Goal: Find specific page/section: Find specific page/section

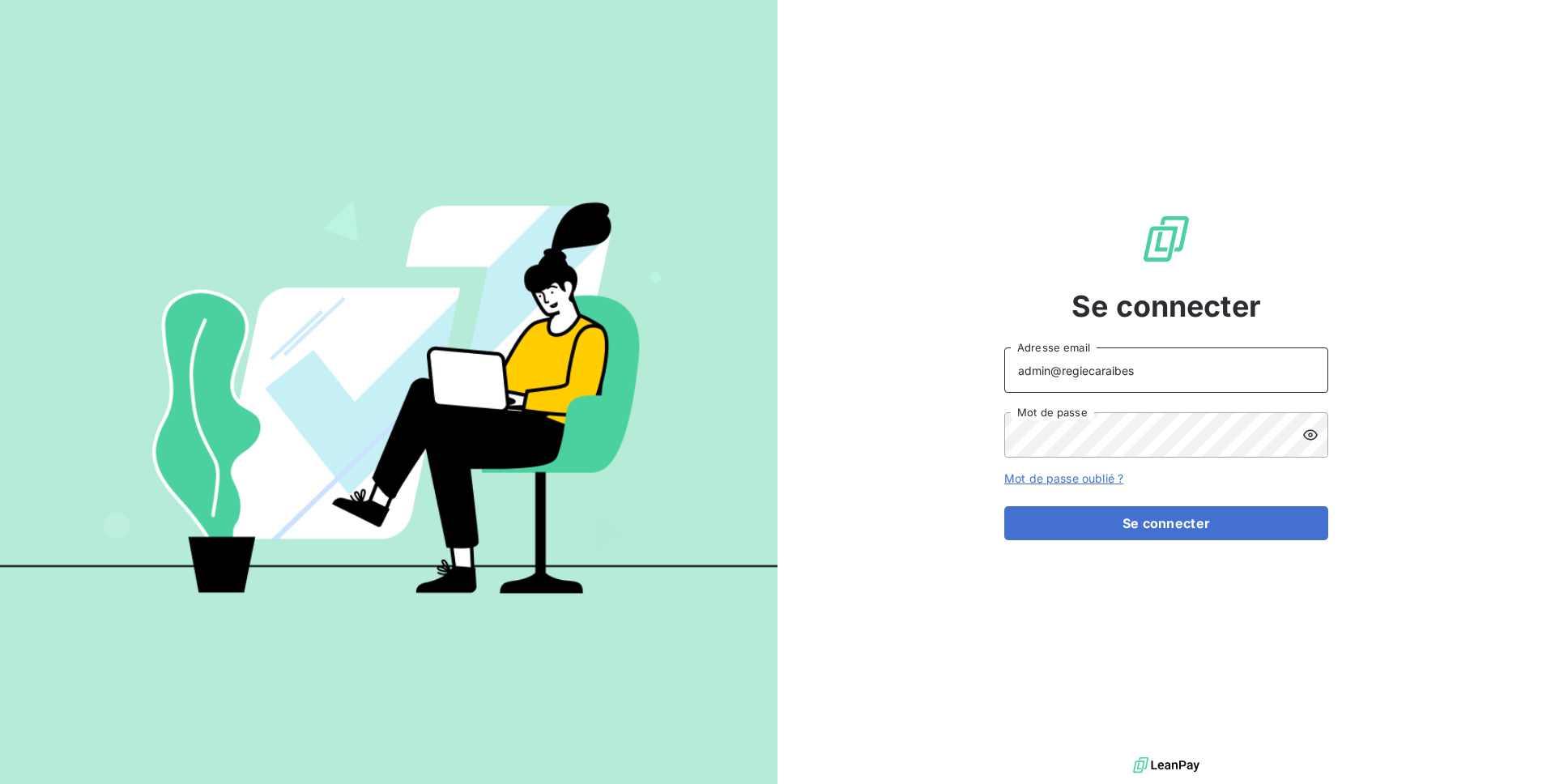
drag, startPoint x: 1137, startPoint y: 372, endPoint x: 1067, endPoint y: 372, distance: 70.0
click at [1067, 372] on input "admin@regiecaraibes" at bounding box center [1166, 370] width 324 height 45
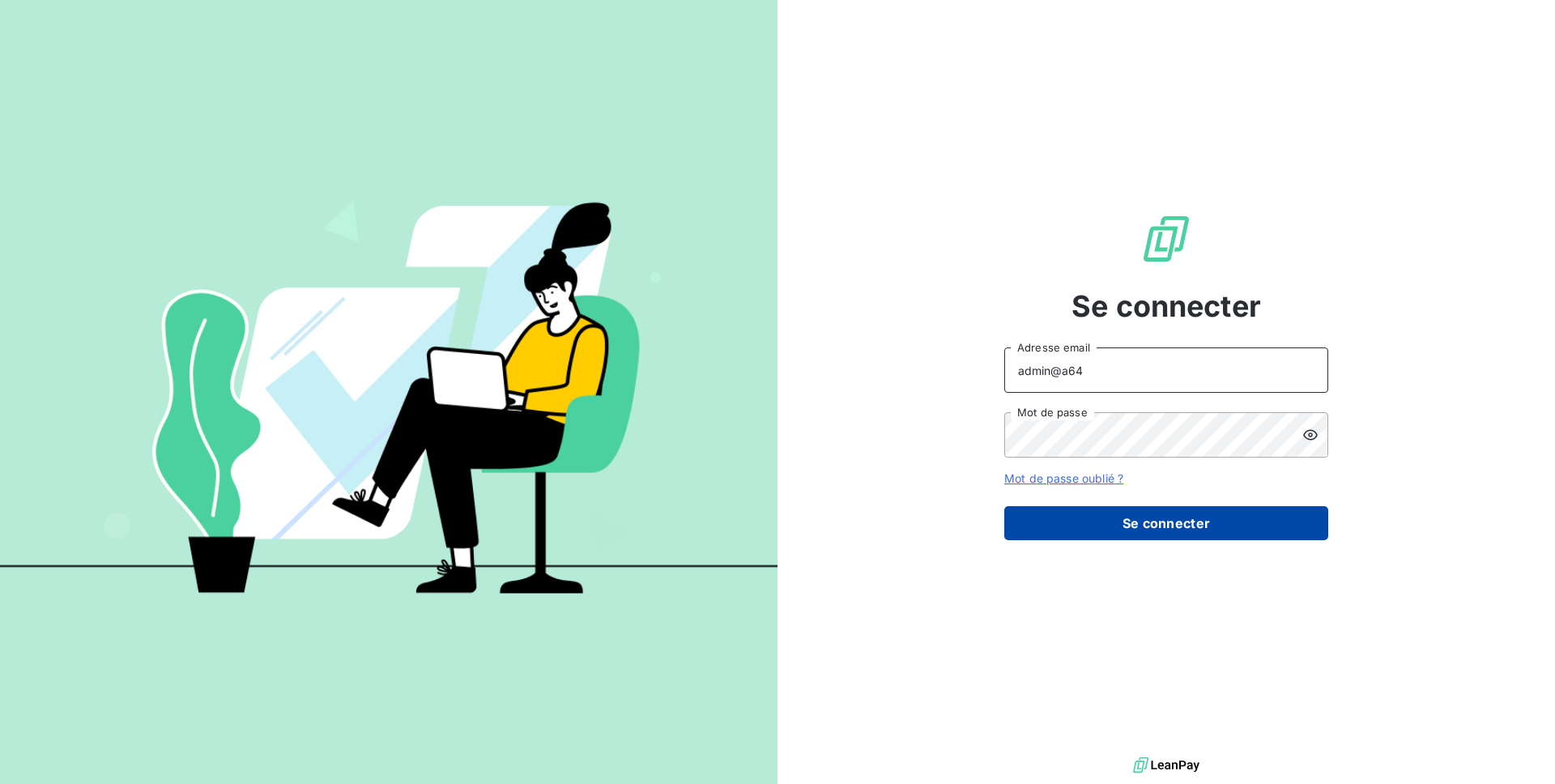
type input "admin@a64"
click at [1122, 528] on button "Se connecter" at bounding box center [1166, 523] width 324 height 34
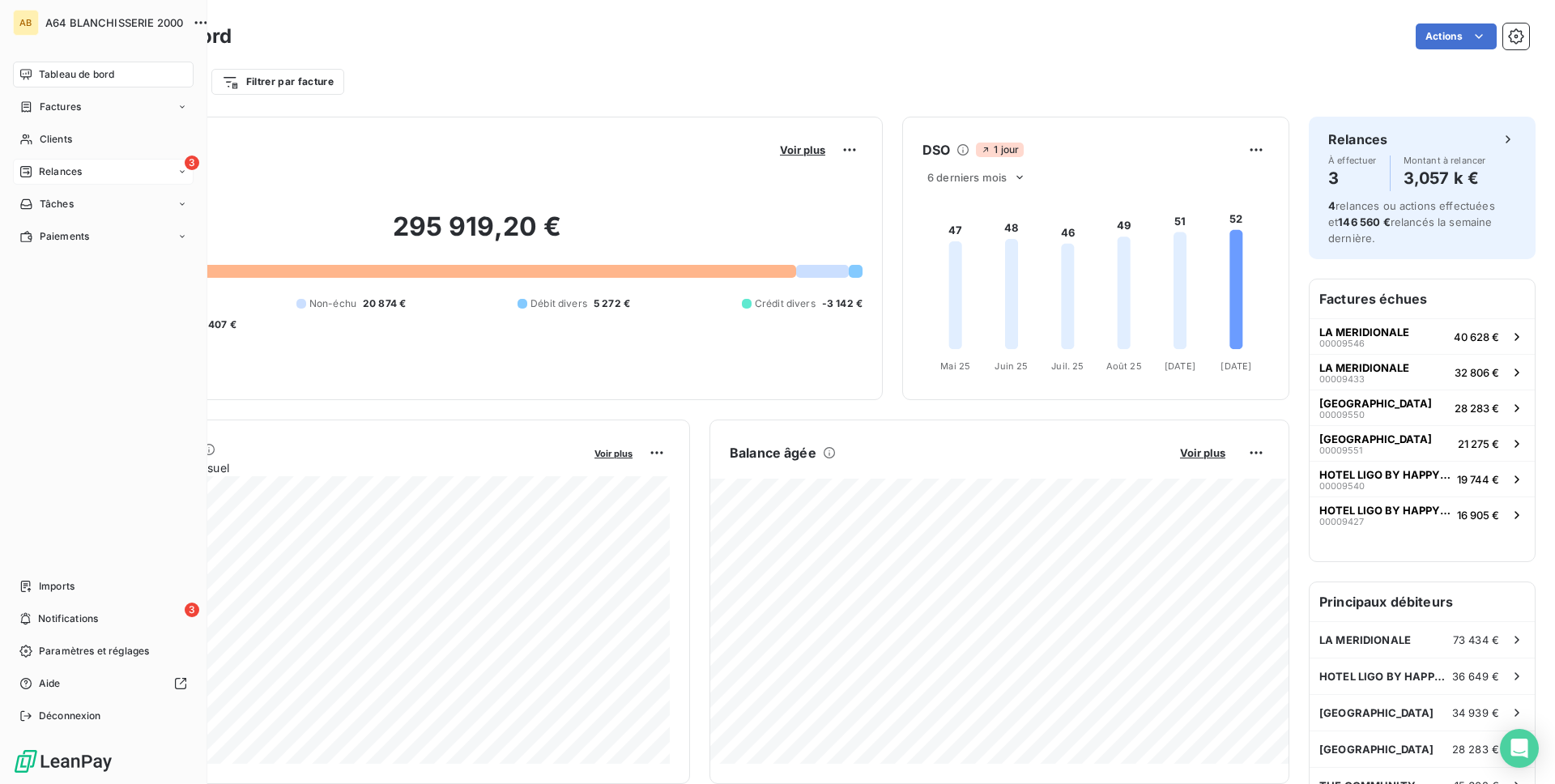
click at [79, 173] on span "Relances" at bounding box center [60, 171] width 43 height 15
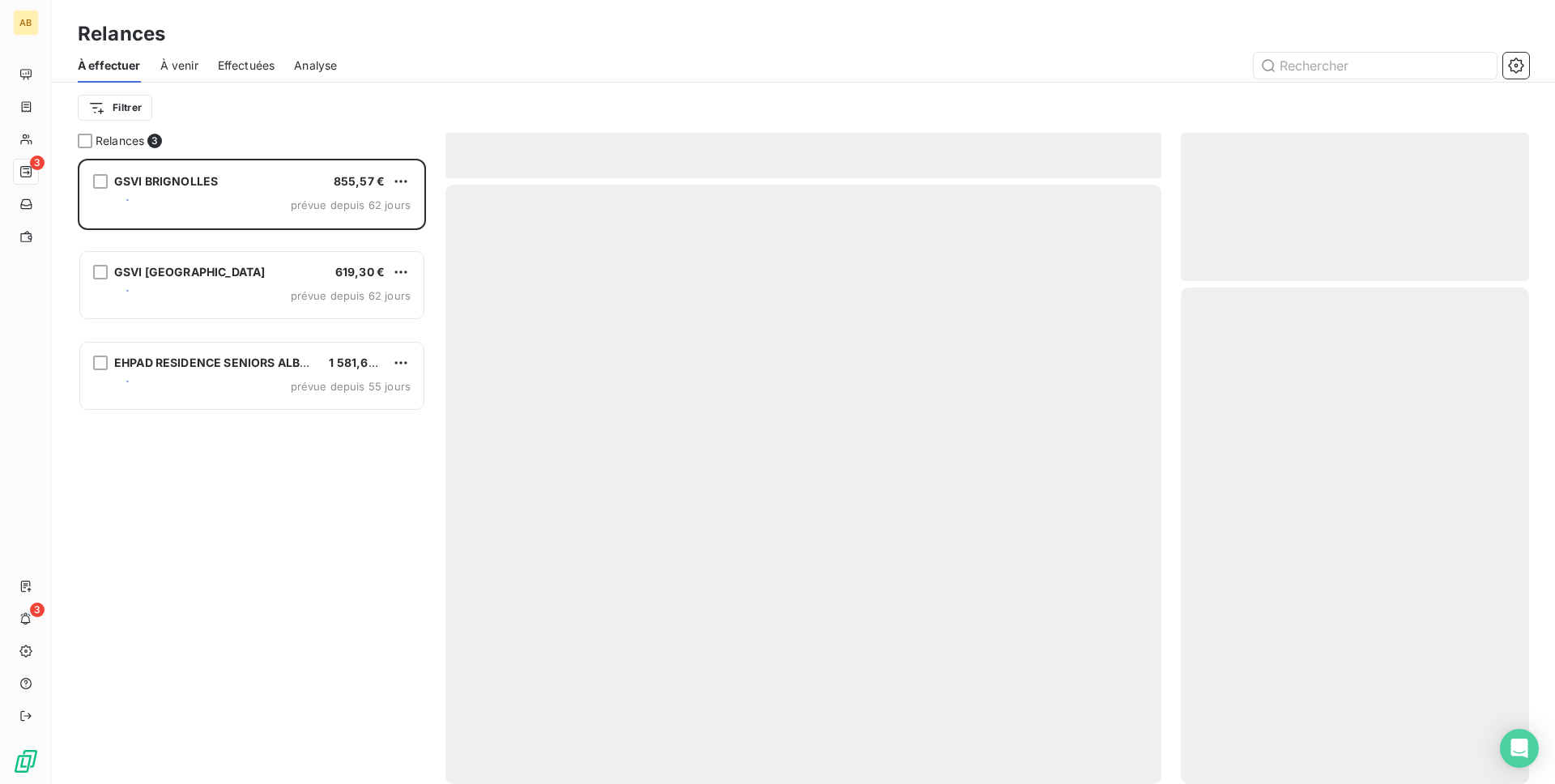
scroll to position [625, 348]
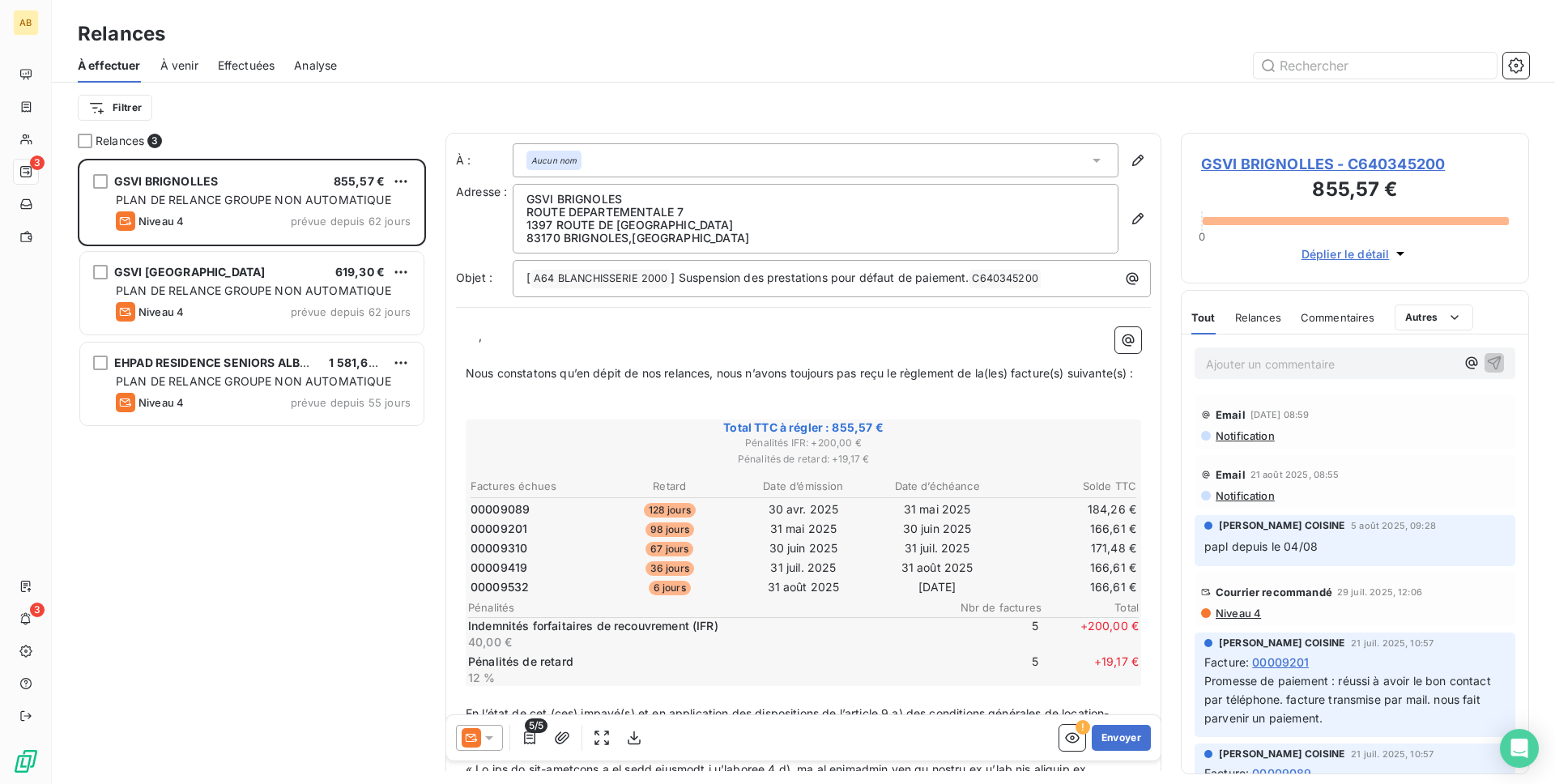
click at [201, 72] on div "À effectuer À venir Effectuées Analyse" at bounding box center [803, 65] width 1503 height 34
click at [255, 66] on span "Effectuées" at bounding box center [247, 65] width 57 height 16
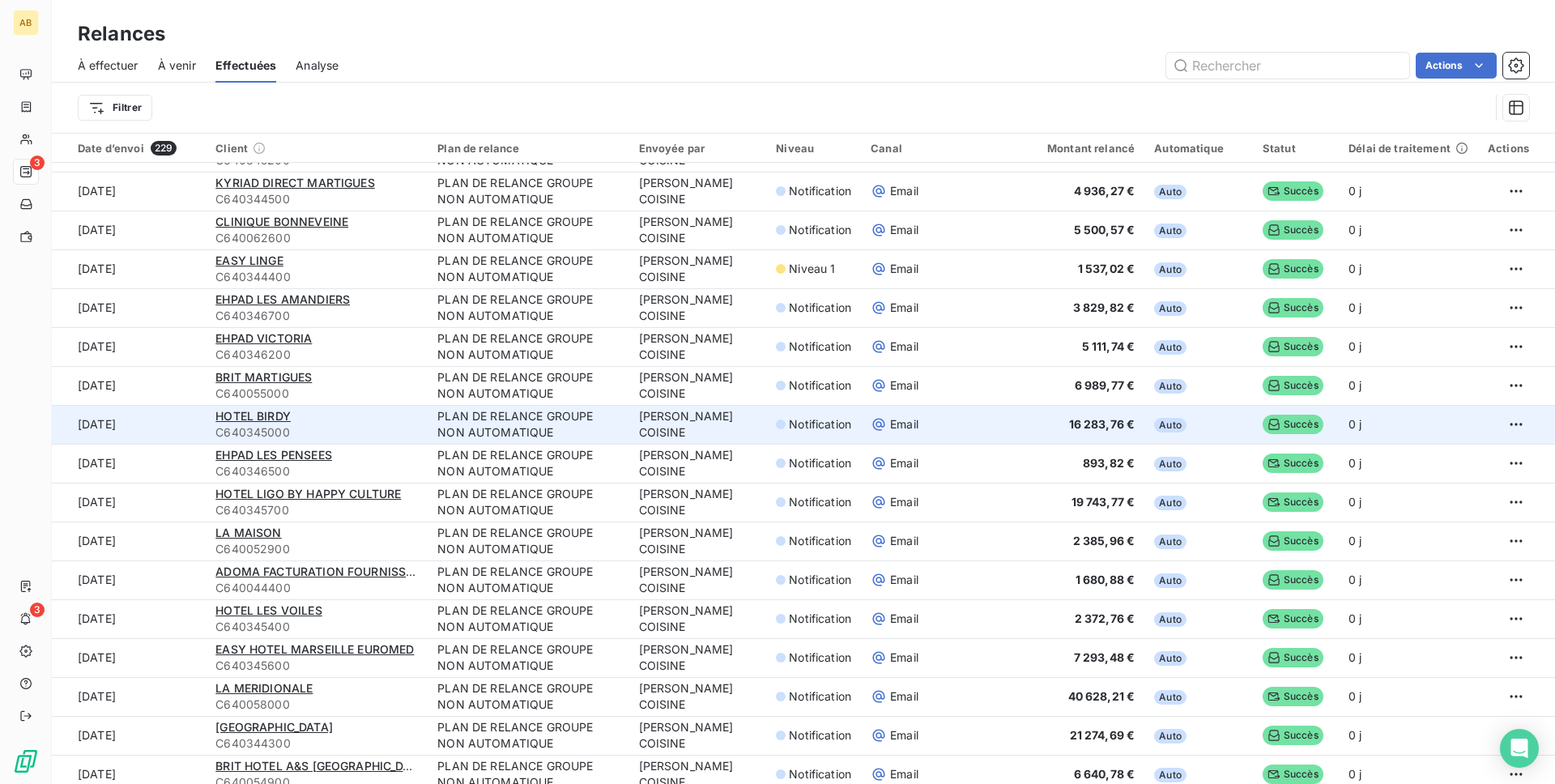
scroll to position [596, 0]
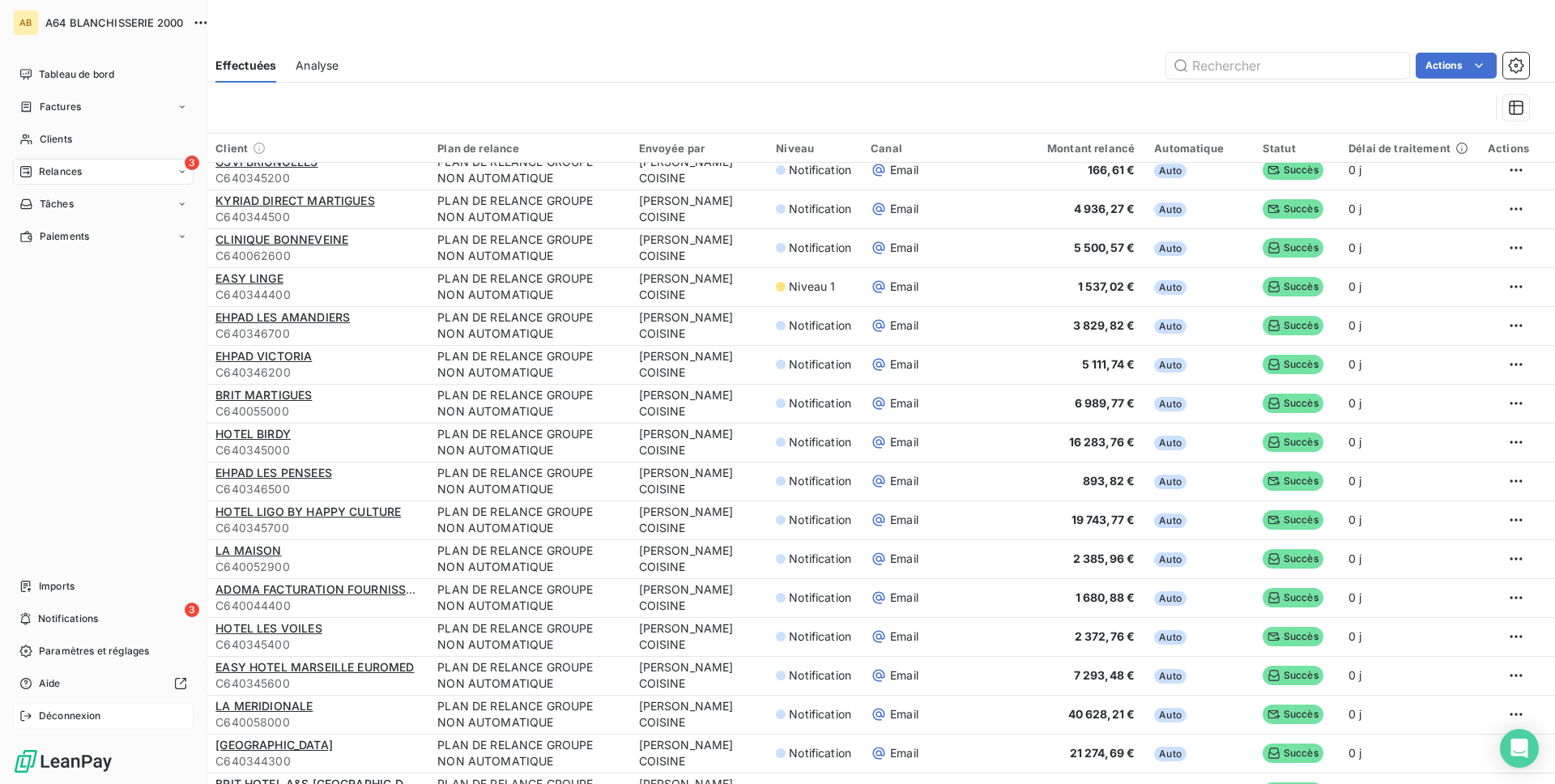
click at [76, 715] on span "Déconnexion" at bounding box center [70, 715] width 63 height 15
